Goal: Task Accomplishment & Management: Use online tool/utility

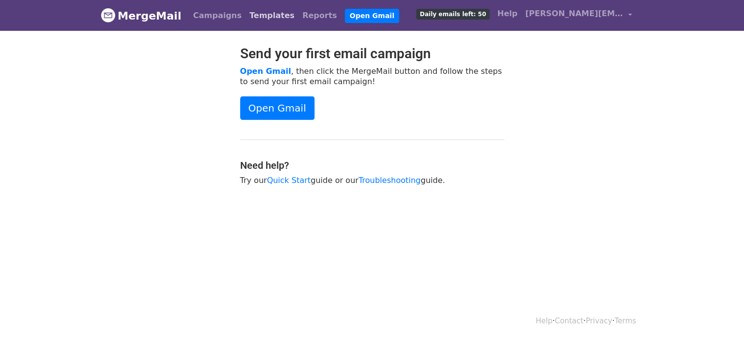
click at [259, 14] on link "Templates" at bounding box center [272, 16] width 53 height 20
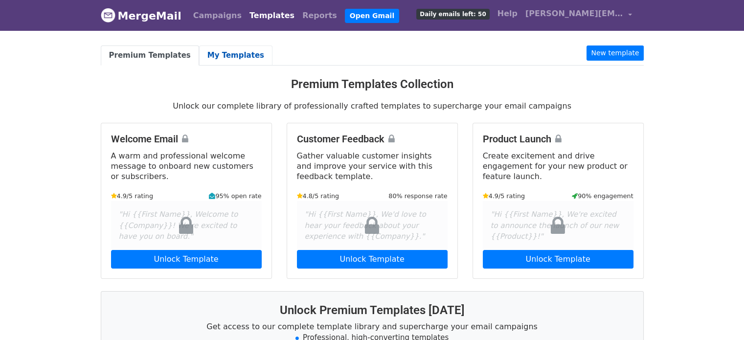
click at [239, 56] on link "My Templates" at bounding box center [235, 56] width 73 height 20
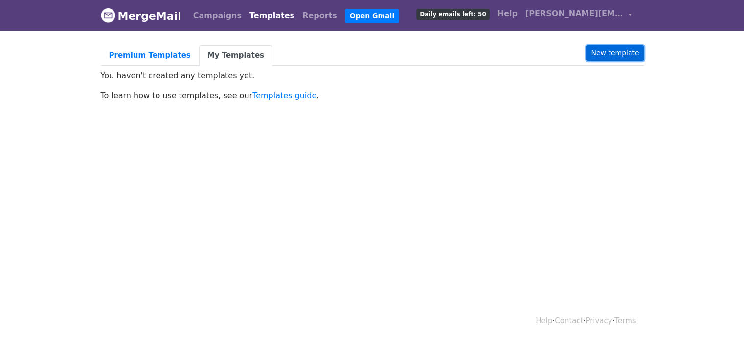
click at [609, 55] on link "New template" at bounding box center [615, 53] width 57 height 15
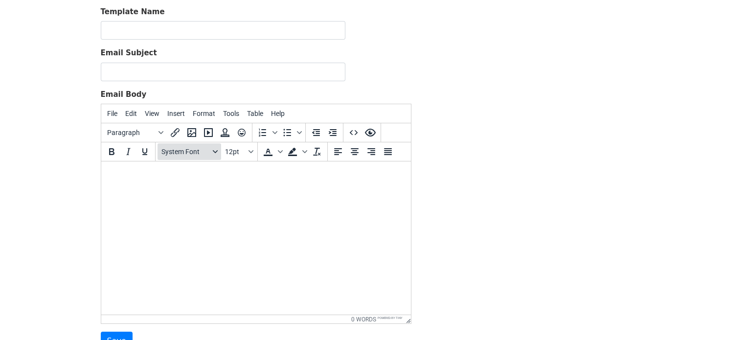
scroll to position [49, 0]
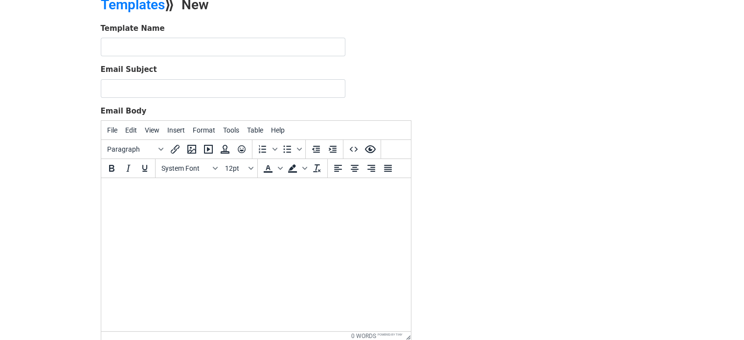
click at [162, 198] on html at bounding box center [256, 191] width 310 height 26
paste body
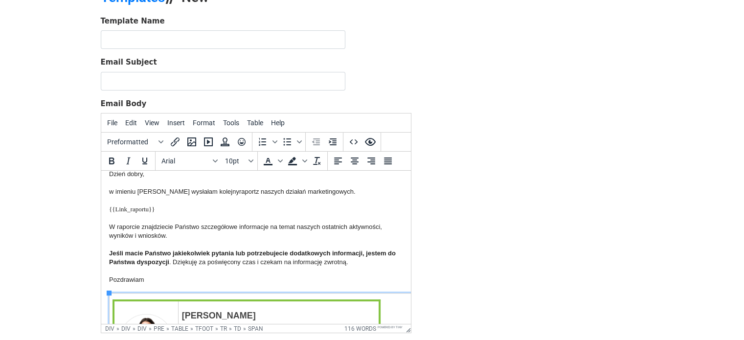
scroll to position [0, 0]
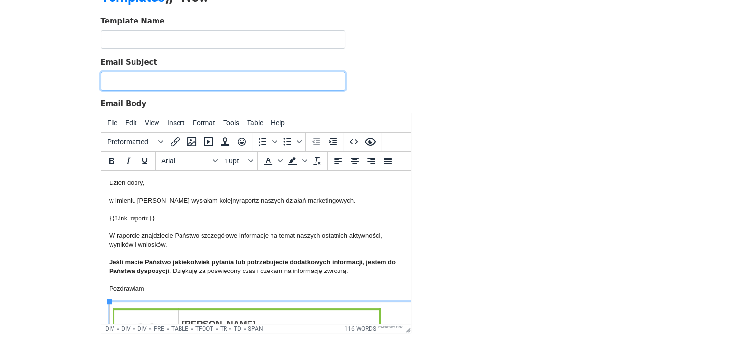
click at [135, 77] on input "Email Subject" at bounding box center [223, 81] width 245 height 19
type input "{{Tytul_maila}}"
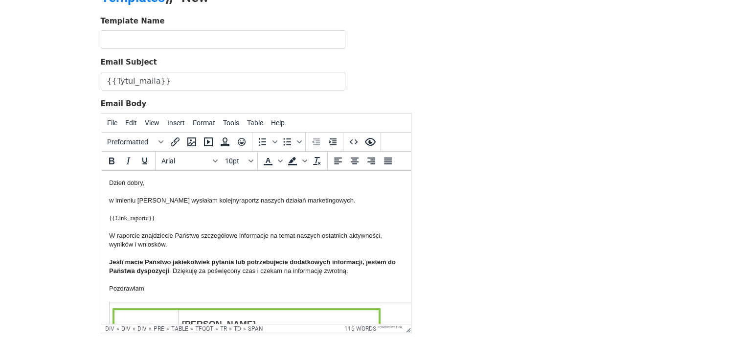
click at [592, 156] on div "Template Name Email Subject {{Tytul_maila}} Email Body File Edit View Insert Fo…" at bounding box center [372, 188] width 558 height 345
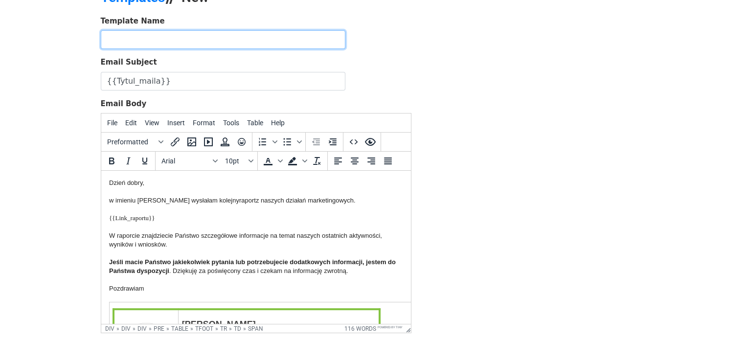
click at [161, 37] on input "text" at bounding box center [223, 39] width 245 height 19
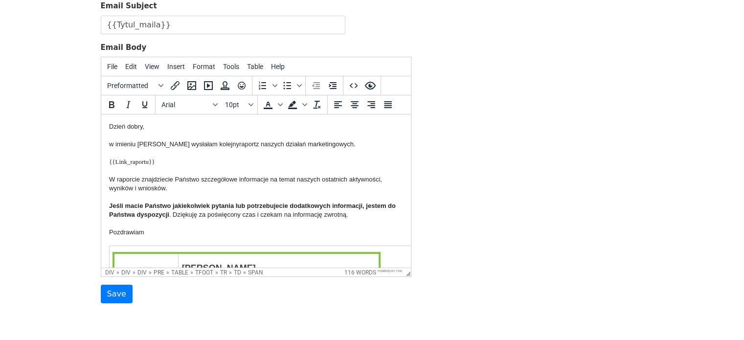
scroll to position [154, 0]
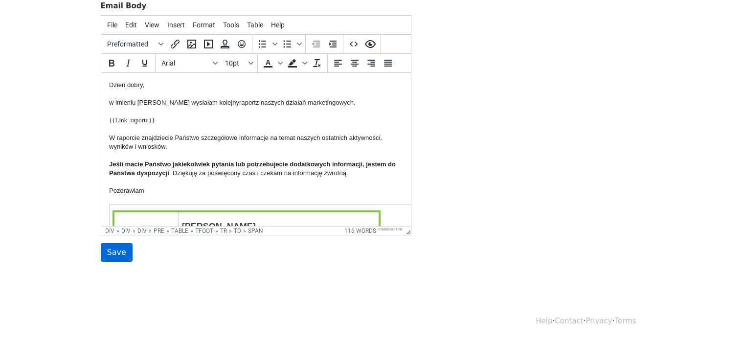
type input "Szablon maila do wysyłki raportu"
click at [112, 253] on input "Save" at bounding box center [117, 252] width 32 height 19
